Goal: Information Seeking & Learning: Learn about a topic

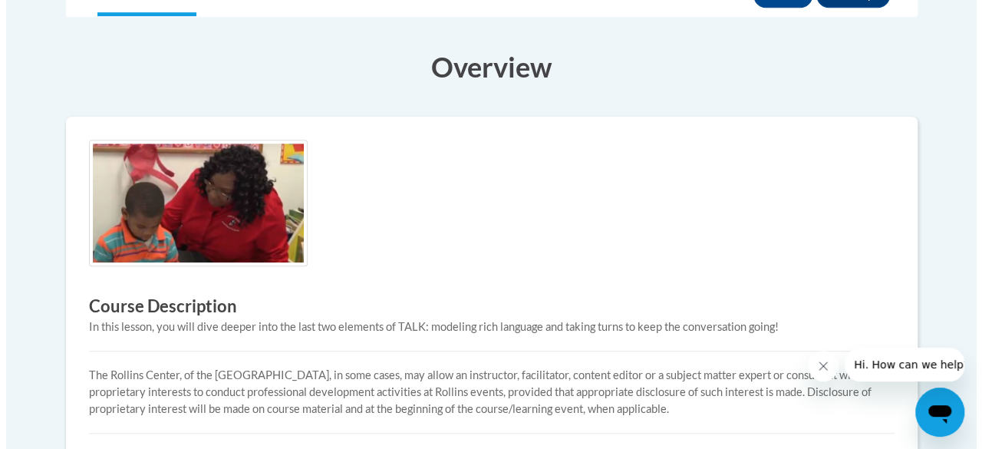
scroll to position [344, 0]
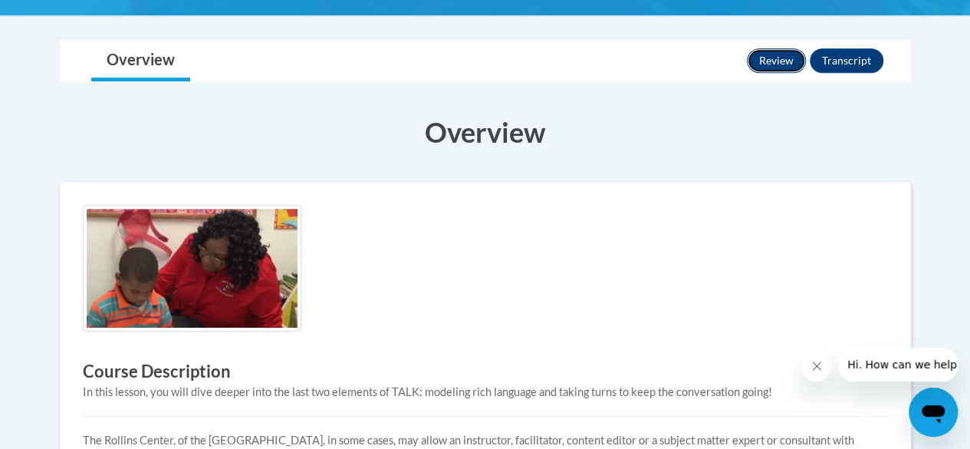
click at [787, 54] on button "Review" at bounding box center [776, 60] width 59 height 25
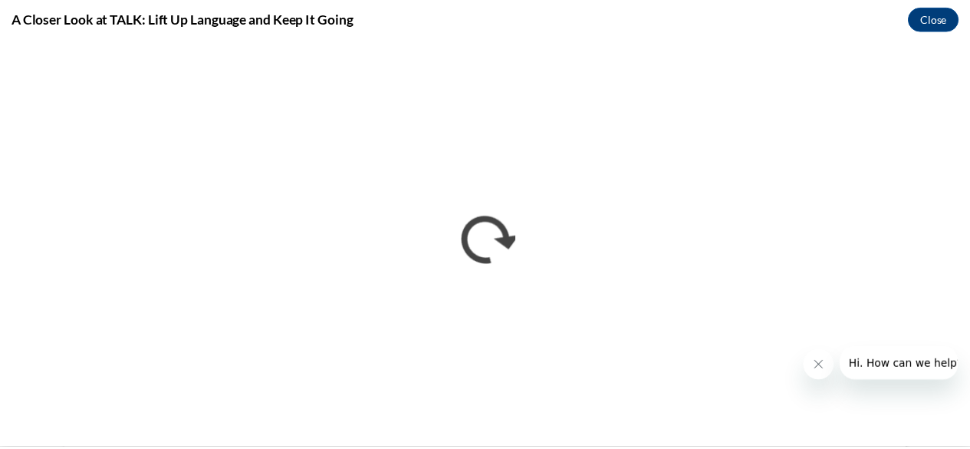
scroll to position [0, 0]
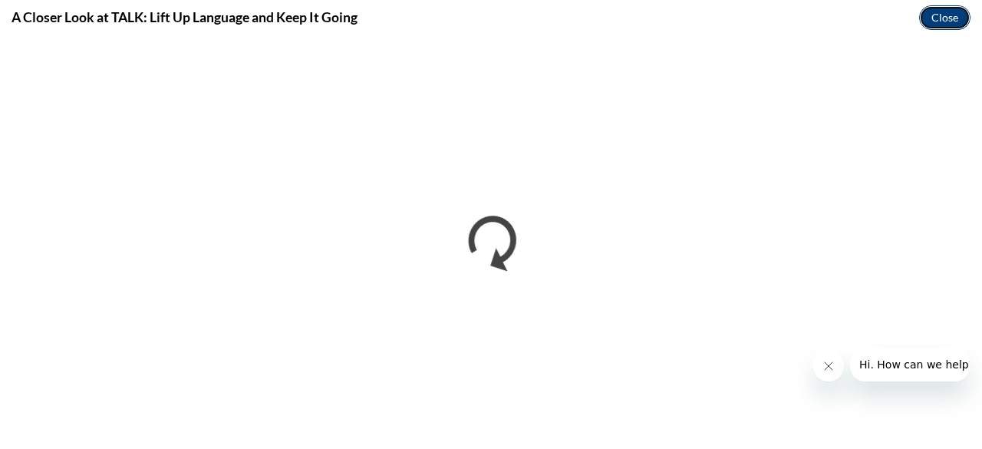
click at [934, 16] on button "Close" at bounding box center [944, 17] width 51 height 25
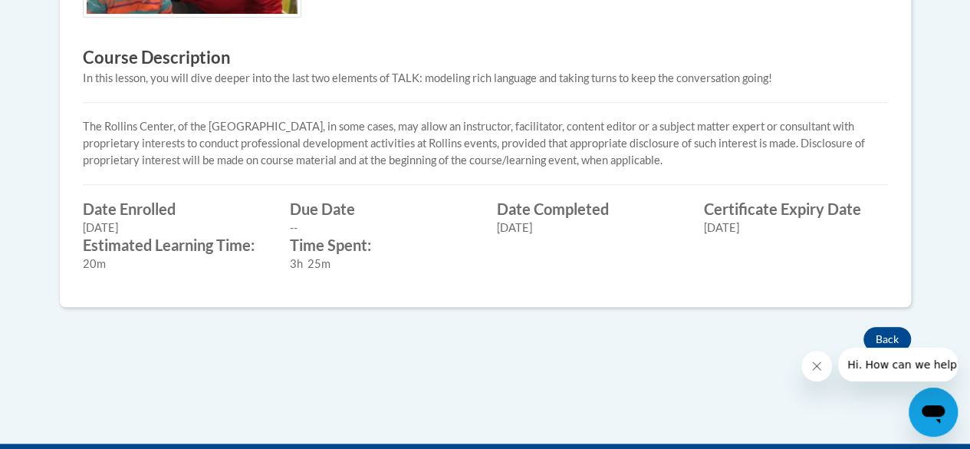
scroll to position [728, 0]
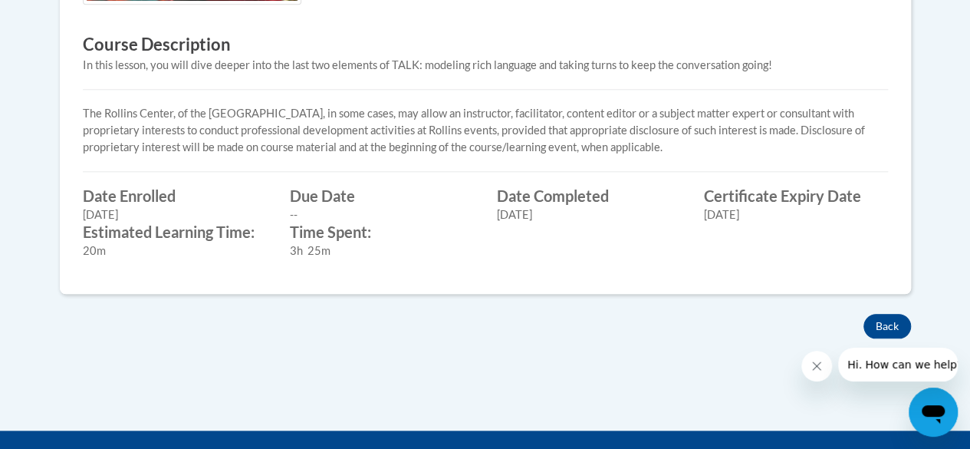
scroll to position [767, 0]
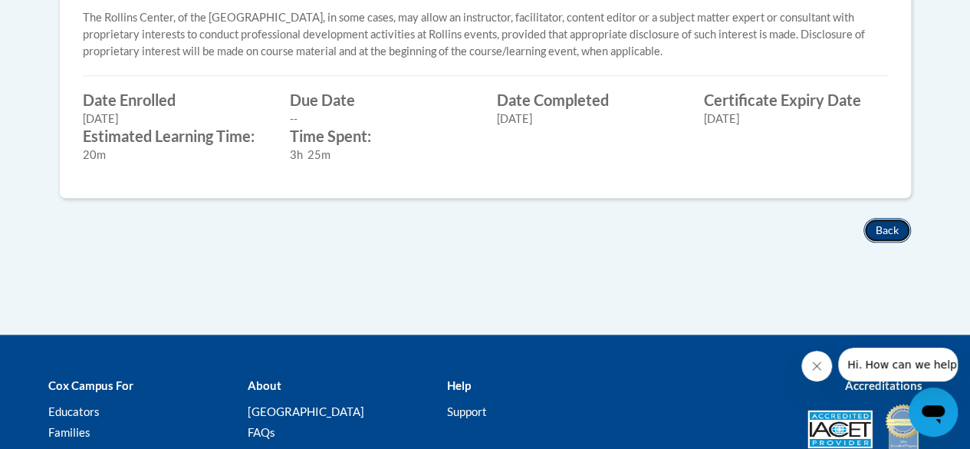
click at [883, 227] on button "Back" at bounding box center [887, 230] width 48 height 25
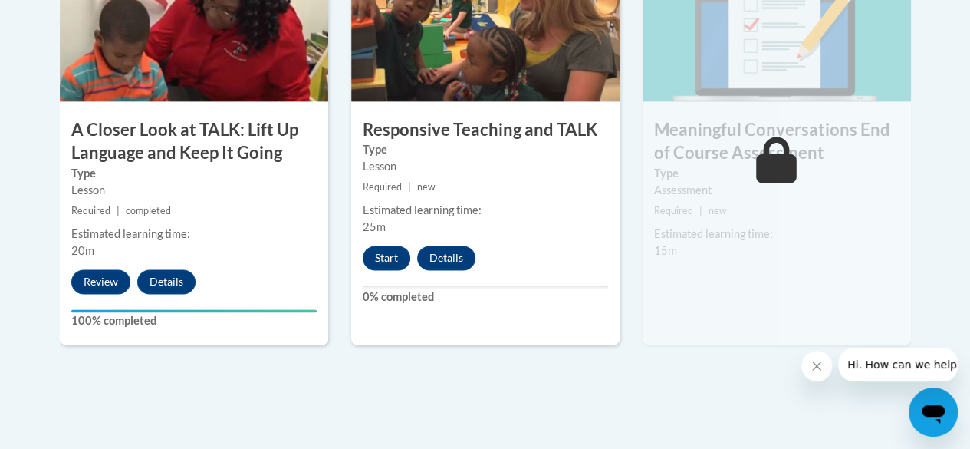
scroll to position [997, 0]
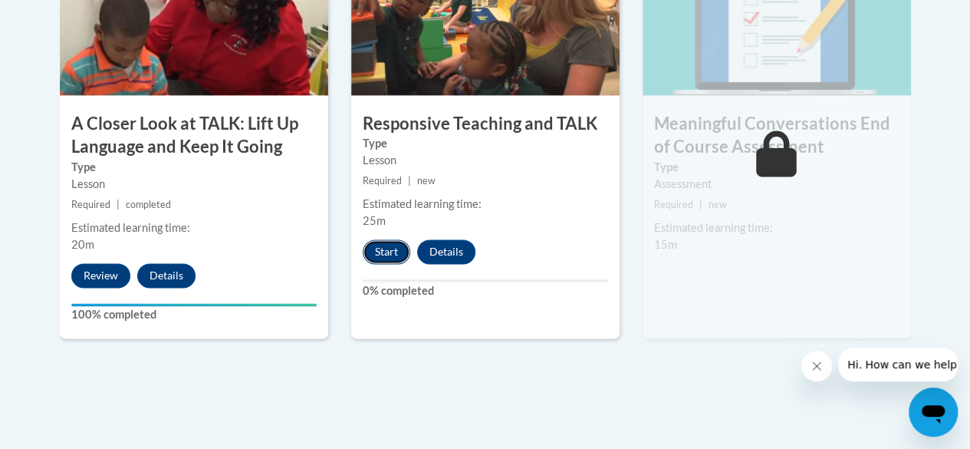
click at [393, 255] on button "Start" at bounding box center [387, 251] width 48 height 25
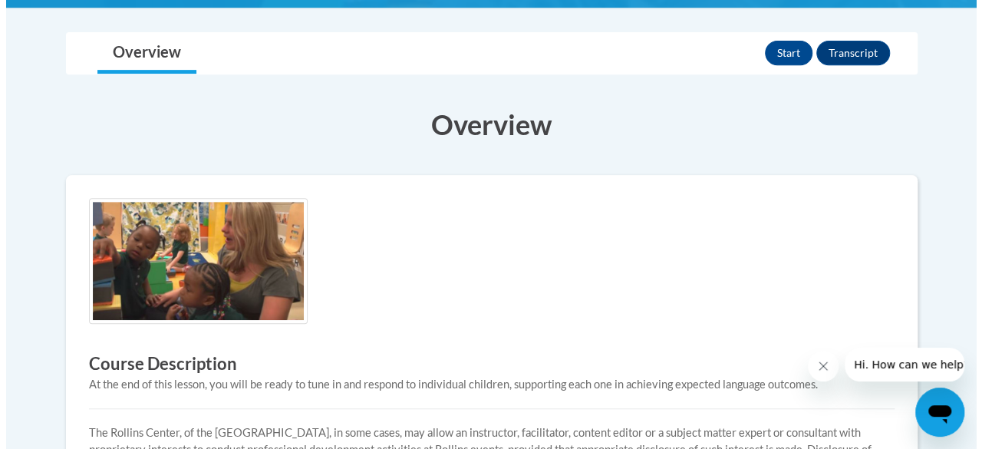
scroll to position [135, 0]
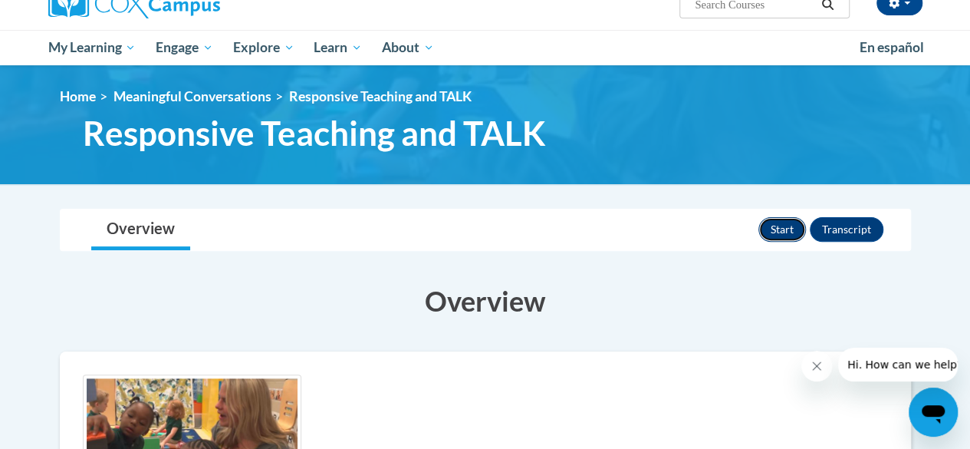
click at [778, 231] on button "Start" at bounding box center [782, 229] width 48 height 25
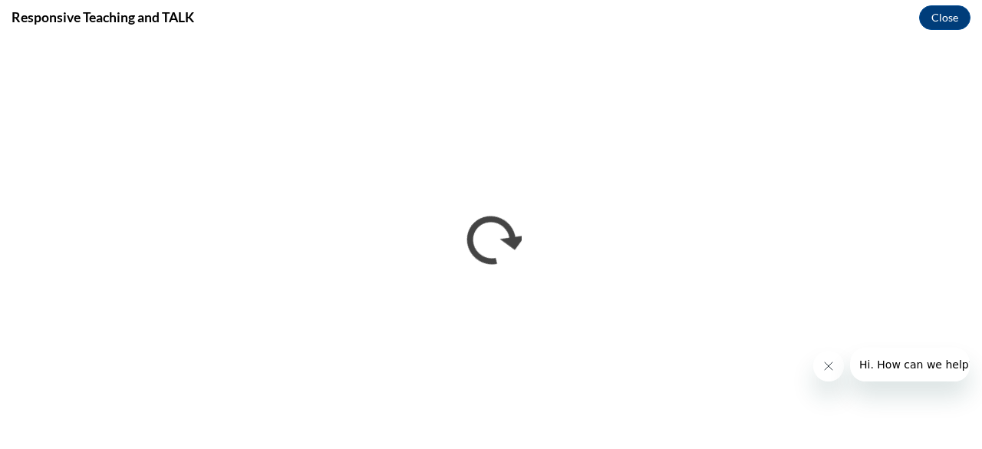
scroll to position [0, 0]
click at [822, 360] on icon "Close message from company" at bounding box center [827, 366] width 12 height 12
